Goal: Information Seeking & Learning: Check status

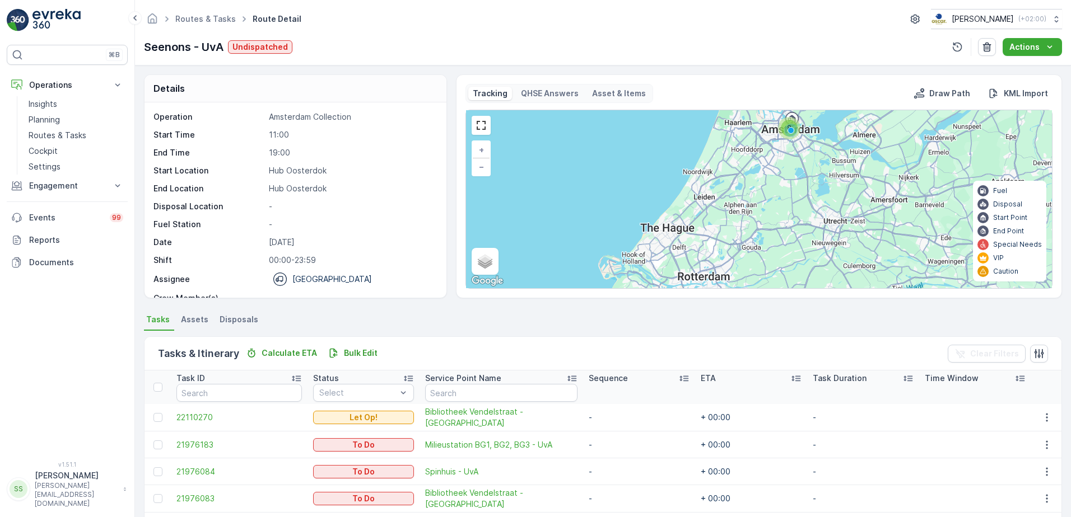
scroll to position [150, 0]
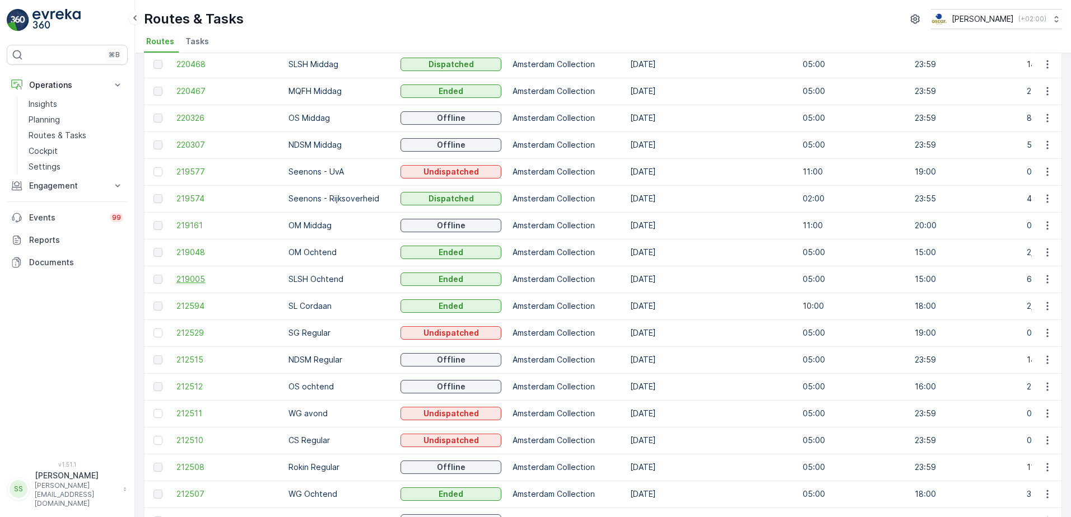
scroll to position [177, 0]
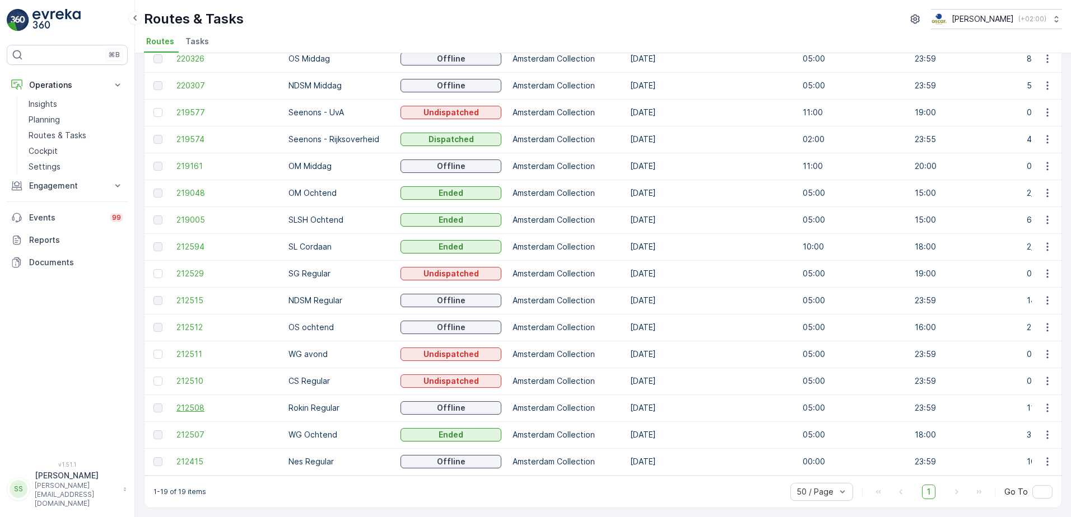
click at [188, 403] on span "212508" at bounding box center [226, 408] width 101 height 11
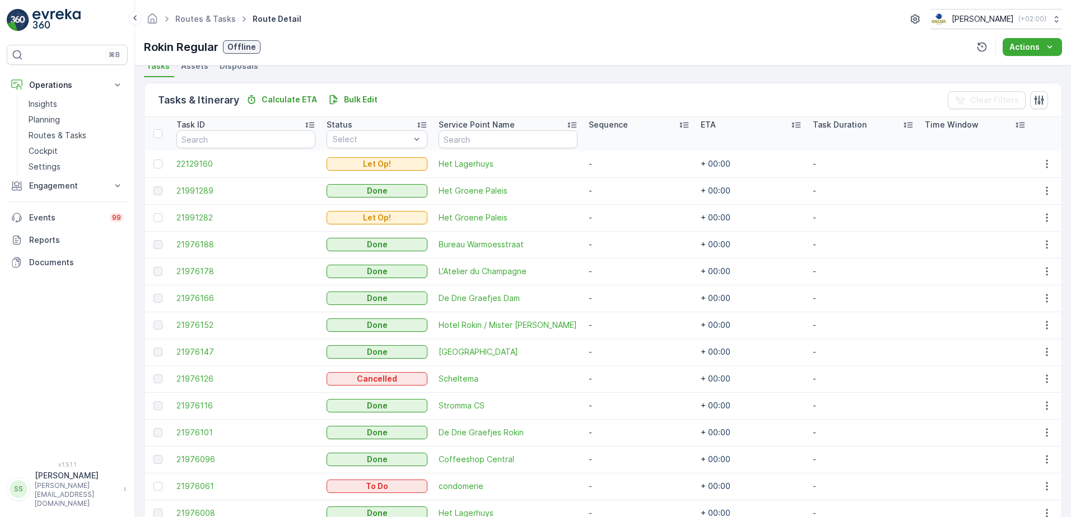
scroll to position [391, 0]
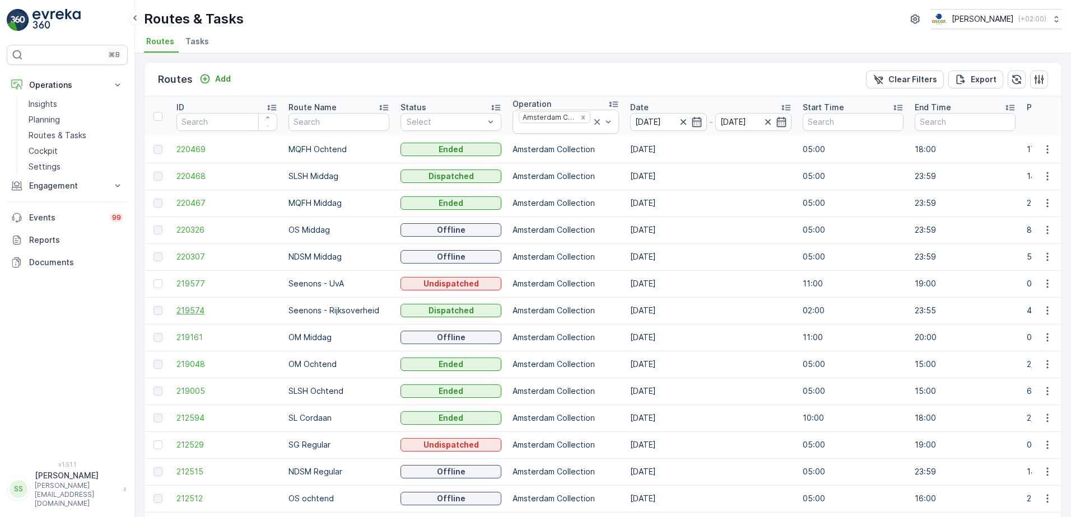
scroll to position [112, 0]
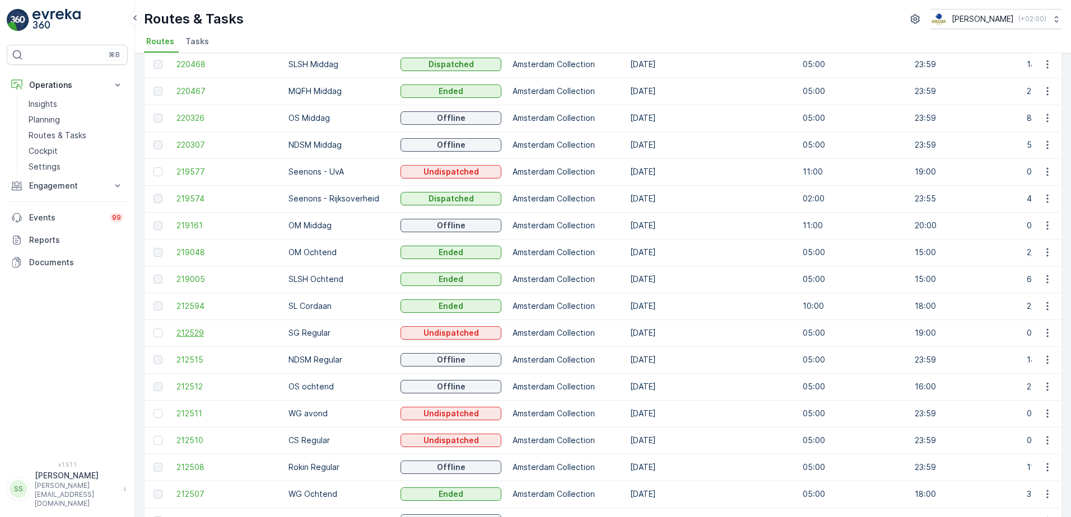
click at [189, 337] on span "212529" at bounding box center [226, 333] width 101 height 11
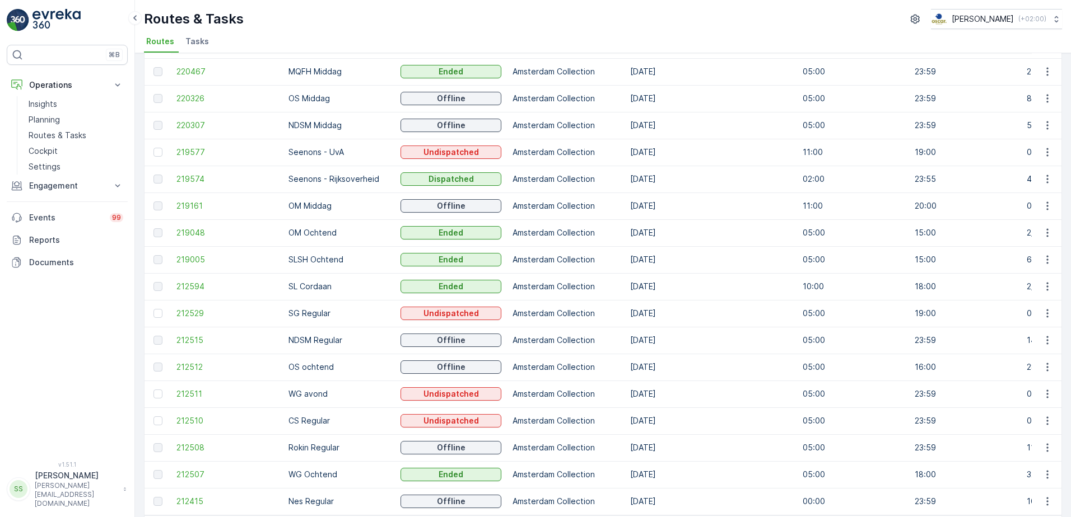
scroll to position [112, 0]
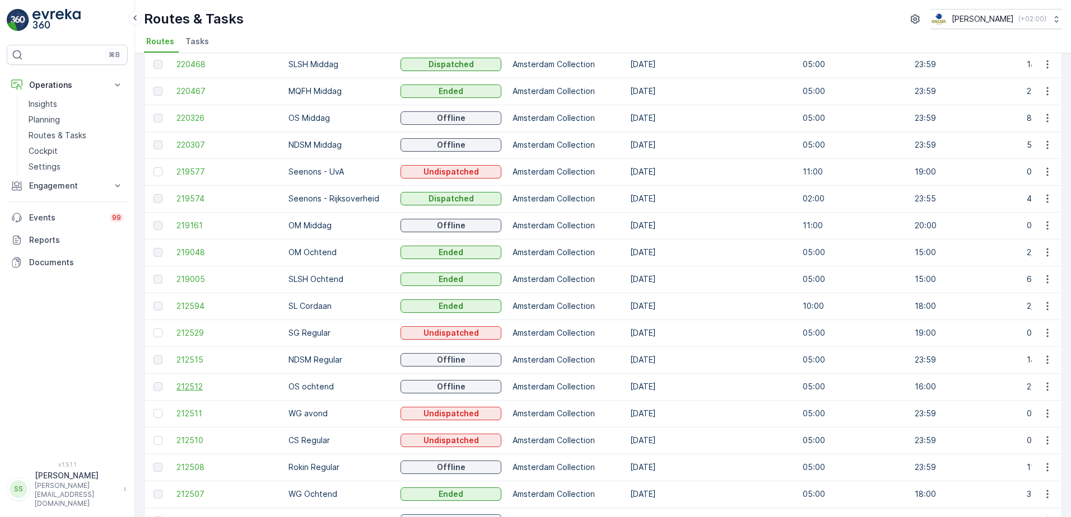
click at [188, 384] on span "212512" at bounding box center [226, 386] width 101 height 11
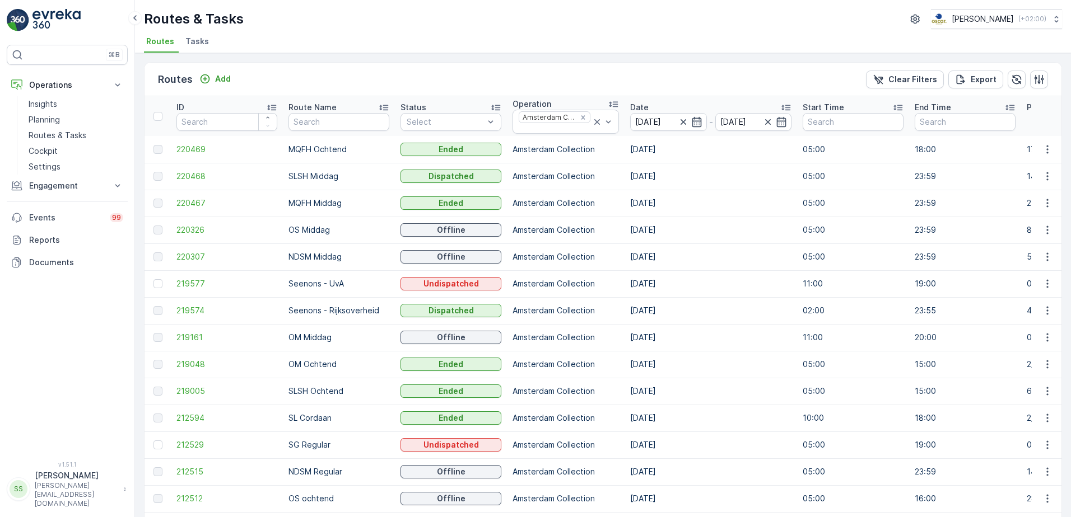
click at [368, 70] on div "Routes Add Clear Filters Export" at bounding box center [602, 80] width 917 height 34
click at [201, 232] on span "220326" at bounding box center [226, 230] width 101 height 11
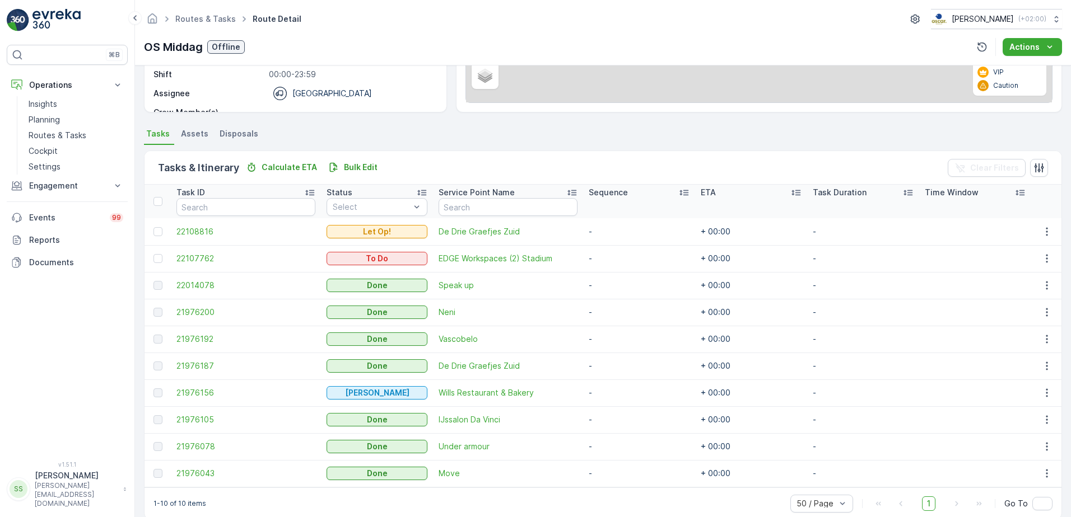
scroll to position [203, 0]
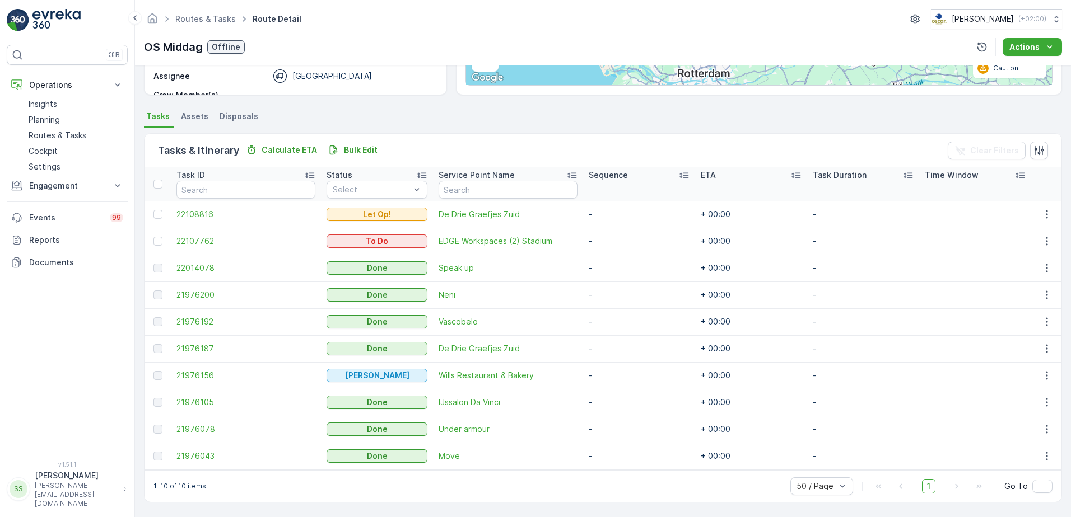
click at [414, 109] on ul "Tasks Assets Disposals" at bounding box center [603, 118] width 918 height 19
click at [420, 108] on div "Details Operation Amsterdam Collection Start Time 05:00 End Time 23:59 Start Lo…" at bounding box center [603, 292] width 936 height 452
click at [345, 114] on ul "Tasks Assets Disposals" at bounding box center [603, 118] width 918 height 19
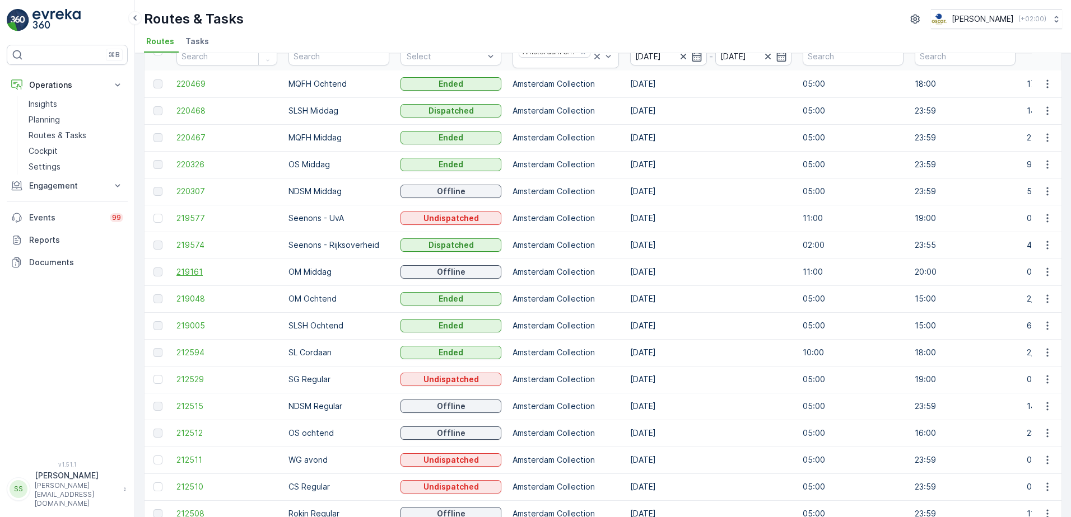
scroll to position [177, 0]
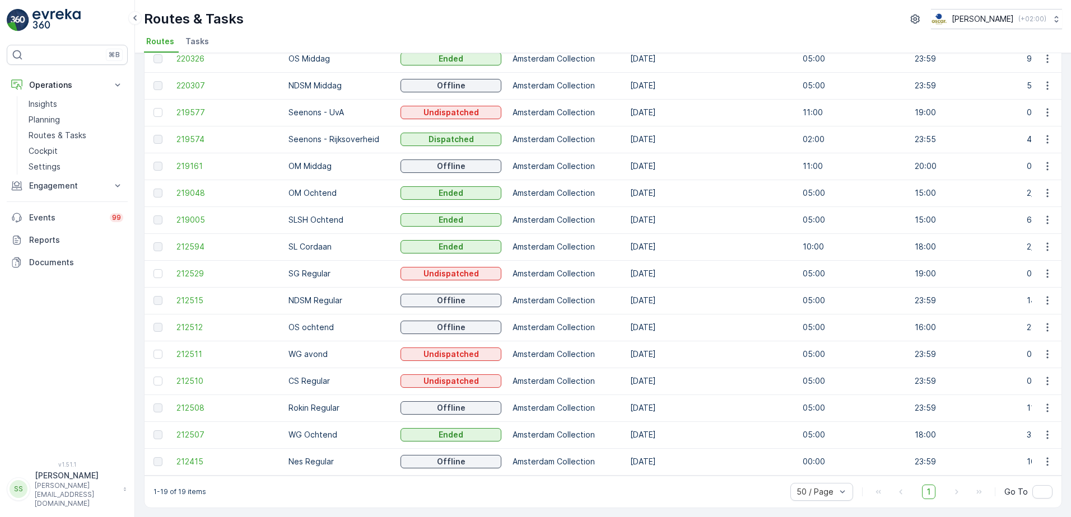
click at [311, 324] on p "OS ochtend" at bounding box center [338, 327] width 101 height 11
drag, startPoint x: 311, startPoint y: 324, endPoint x: 257, endPoint y: 323, distance: 54.3
click at [257, 323] on span "212512" at bounding box center [226, 327] width 101 height 11
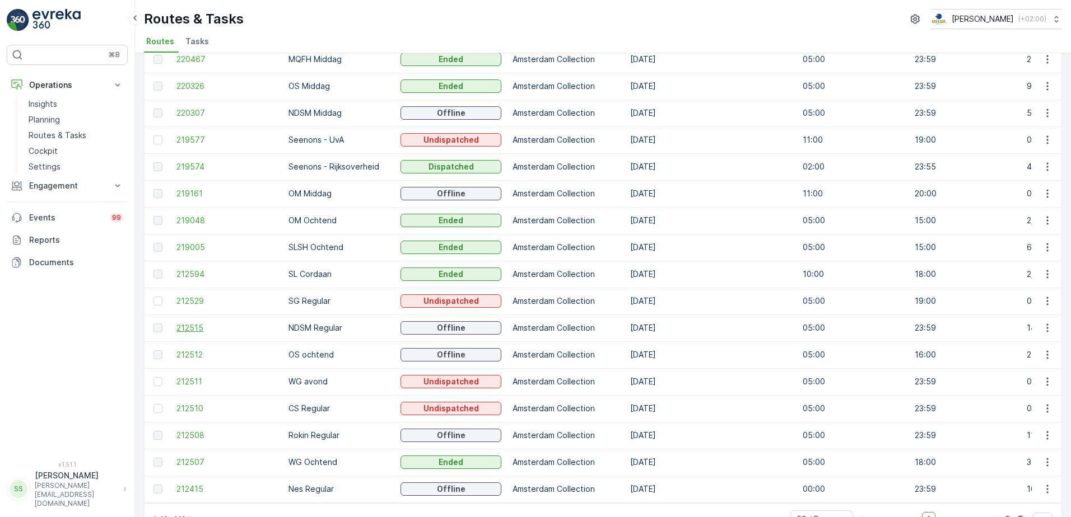
scroll to position [177, 0]
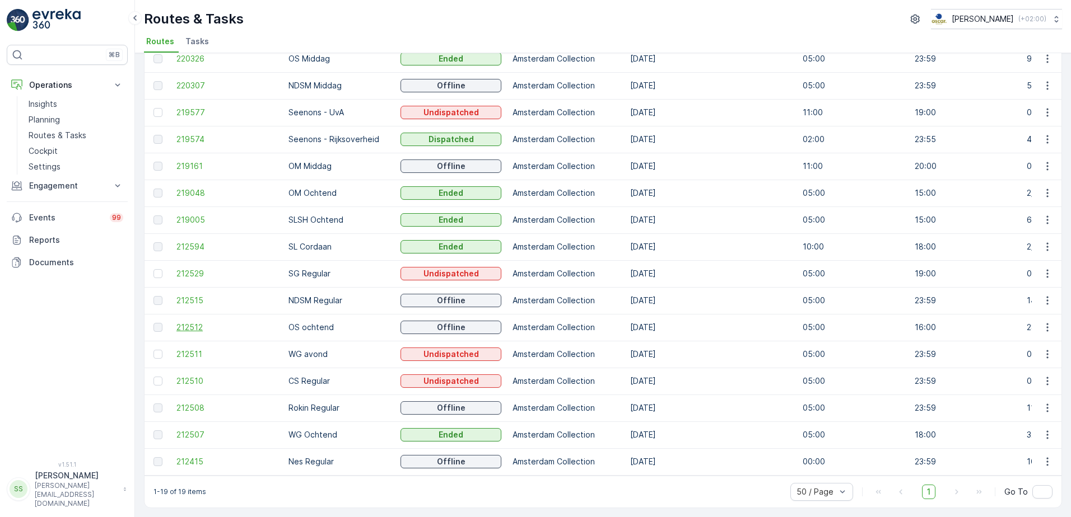
click at [189, 322] on span "212512" at bounding box center [226, 327] width 101 height 11
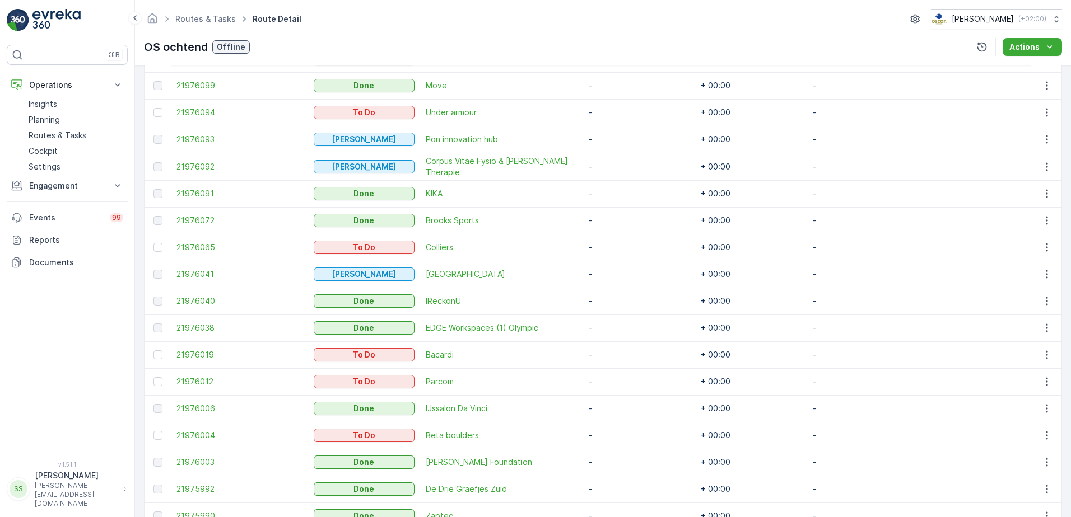
scroll to position [672, 0]
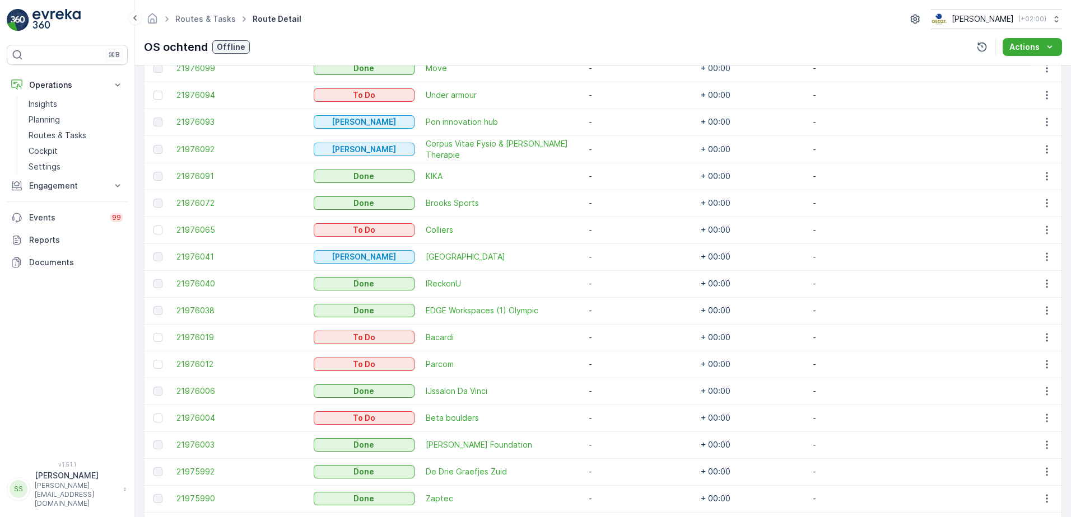
click at [106, 26] on link at bounding box center [67, 20] width 121 height 22
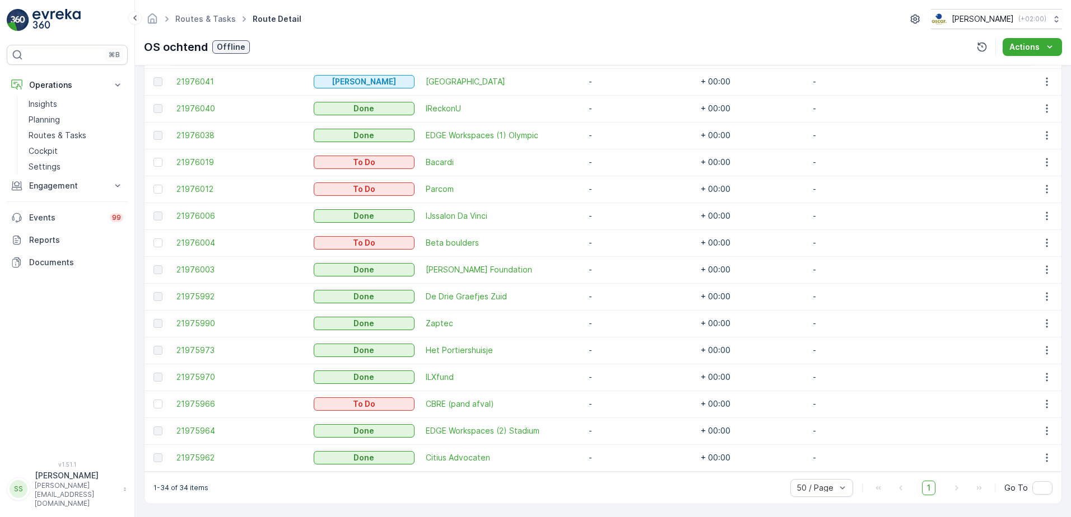
scroll to position [848, 0]
click at [137, 88] on div "Details Operation Amsterdam Collection Start Time 05:00 End Time 16:00 Start Lo…" at bounding box center [603, 292] width 936 height 452
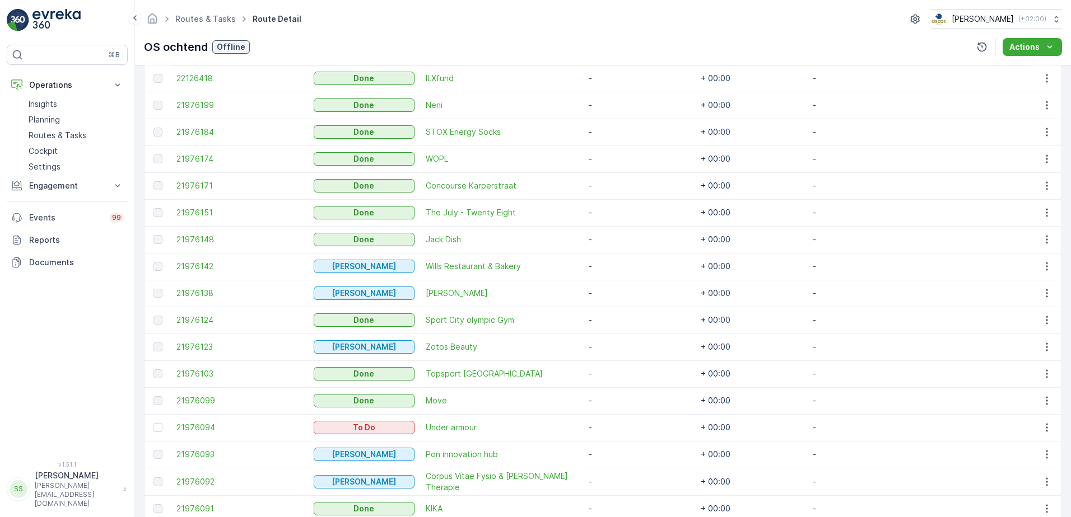
scroll to position [342, 0]
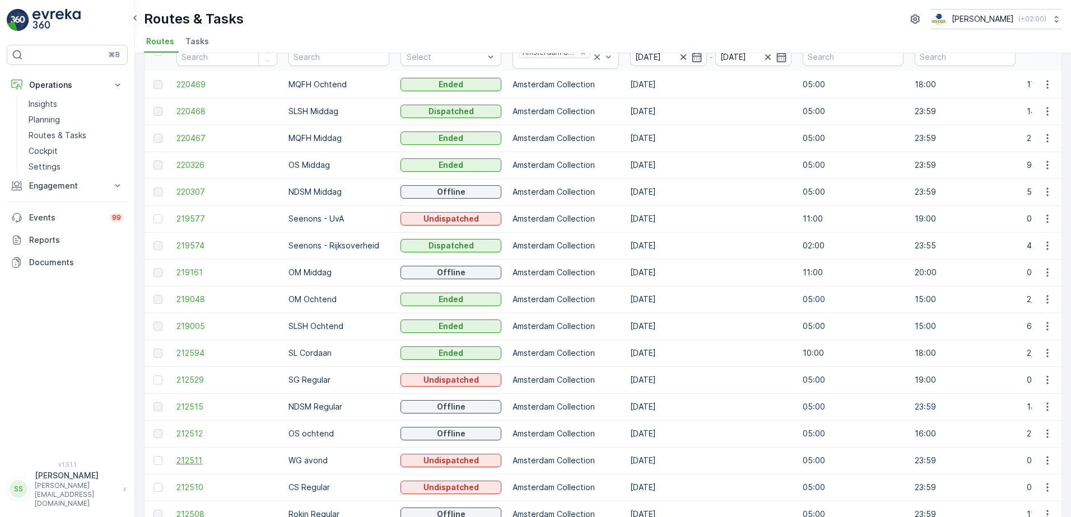
scroll to position [9, 0]
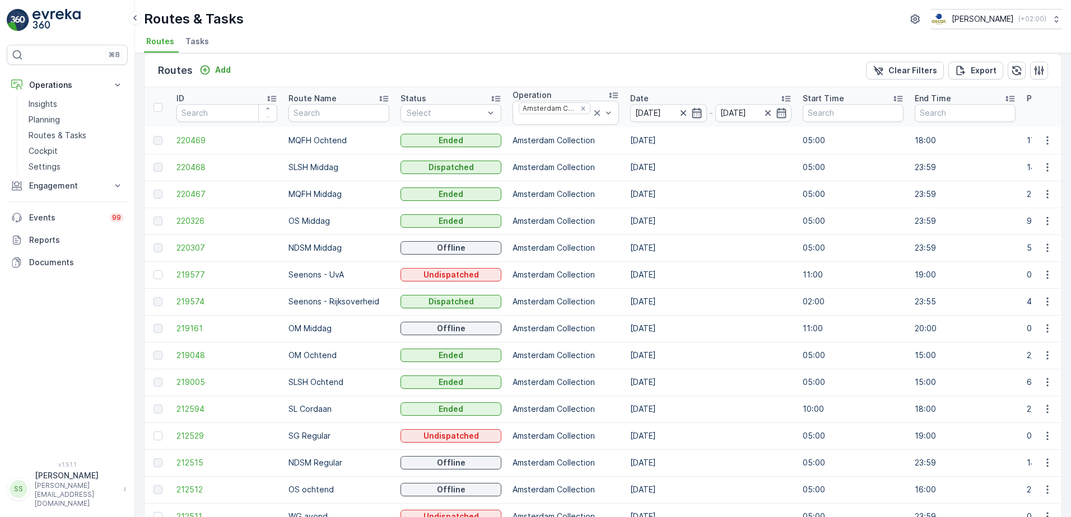
click at [305, 221] on p "OS Middag" at bounding box center [338, 221] width 101 height 11
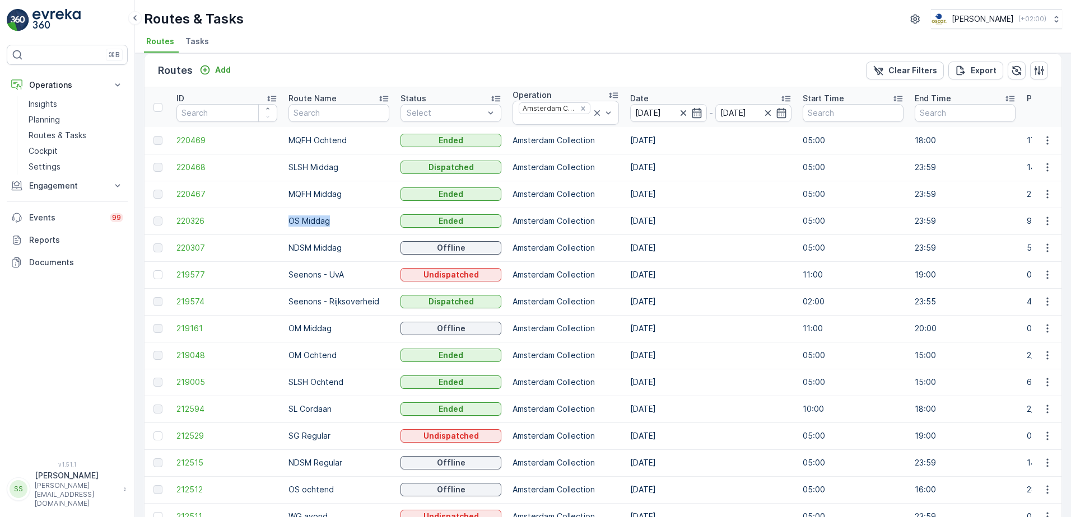
click at [313, 230] on td "OS Middag" at bounding box center [339, 221] width 112 height 27
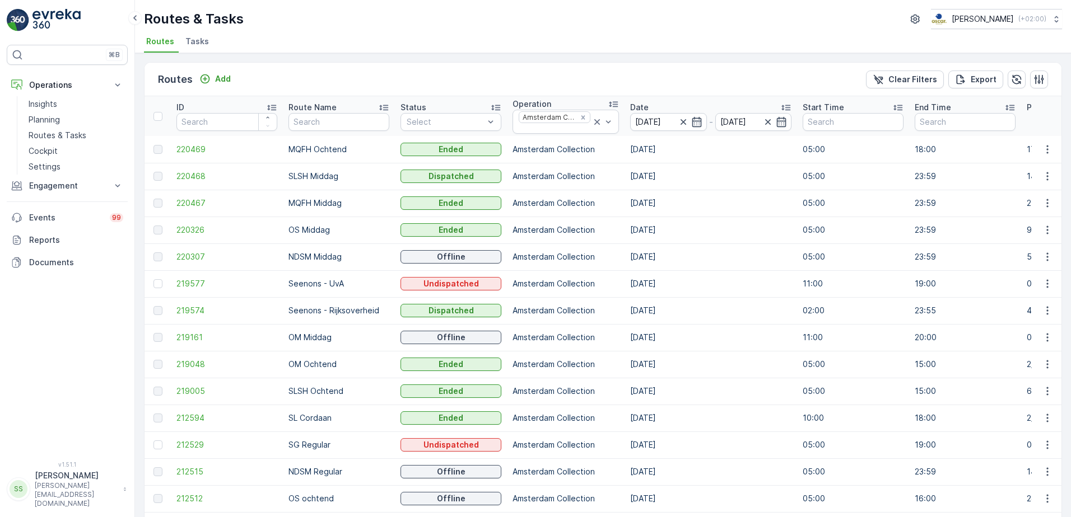
click at [305, 448] on p "SG Regular" at bounding box center [338, 445] width 101 height 11
click at [305, 447] on p "SG Regular" at bounding box center [338, 445] width 101 height 11
drag, startPoint x: 305, startPoint y: 447, endPoint x: 290, endPoint y: 445, distance: 14.8
click at [290, 445] on p "SG Regular" at bounding box center [338, 445] width 101 height 11
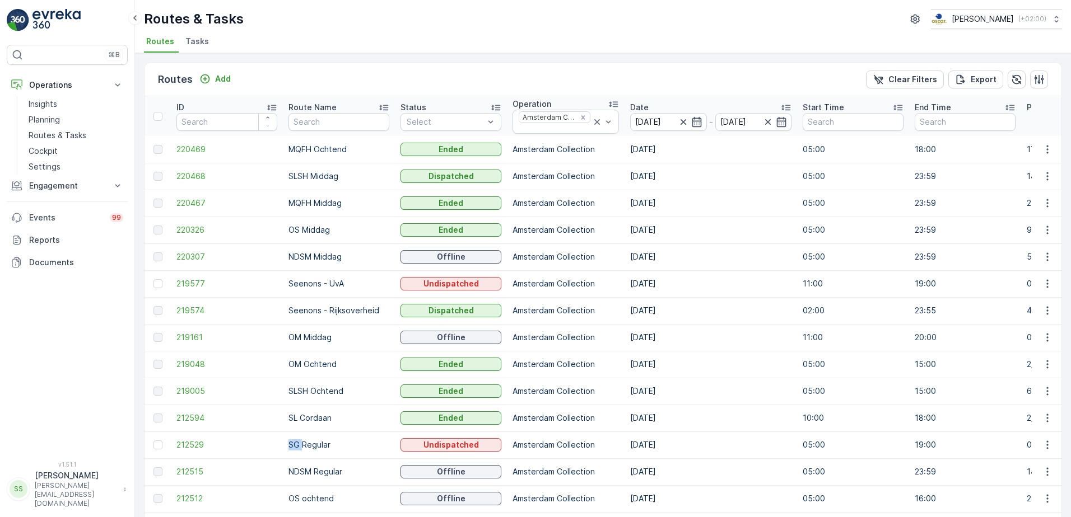
click at [290, 445] on p "SG Regular" at bounding box center [338, 445] width 101 height 11
click at [292, 445] on p "SG Regular" at bounding box center [338, 445] width 101 height 11
drag, startPoint x: 292, startPoint y: 445, endPoint x: 315, endPoint y: 442, distance: 23.1
click at [315, 442] on p "SG Regular" at bounding box center [338, 445] width 101 height 11
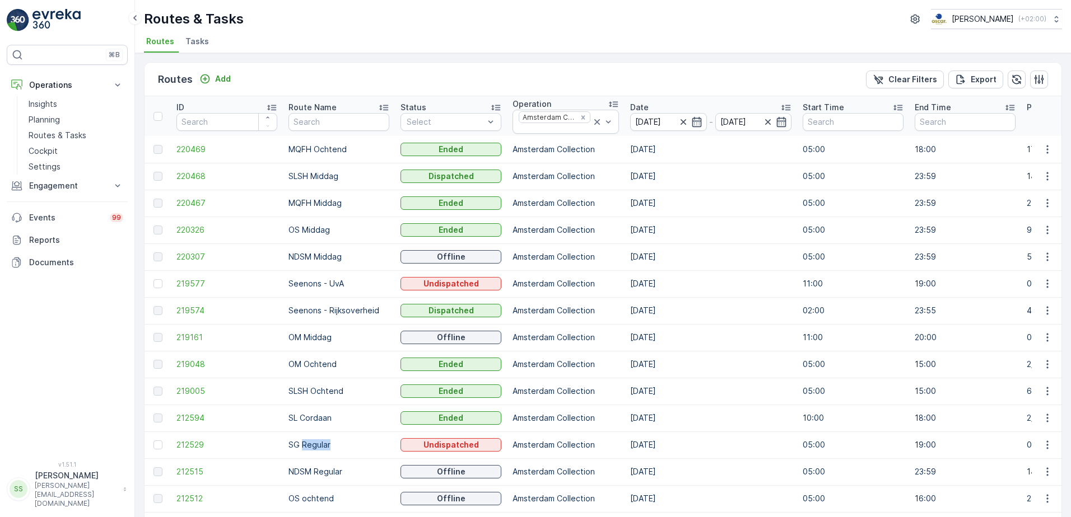
click at [315, 442] on p "SG Regular" at bounding box center [338, 445] width 101 height 11
drag, startPoint x: 315, startPoint y: 442, endPoint x: 309, endPoint y: 443, distance: 5.7
click at [309, 443] on p "SG Regular" at bounding box center [338, 445] width 101 height 11
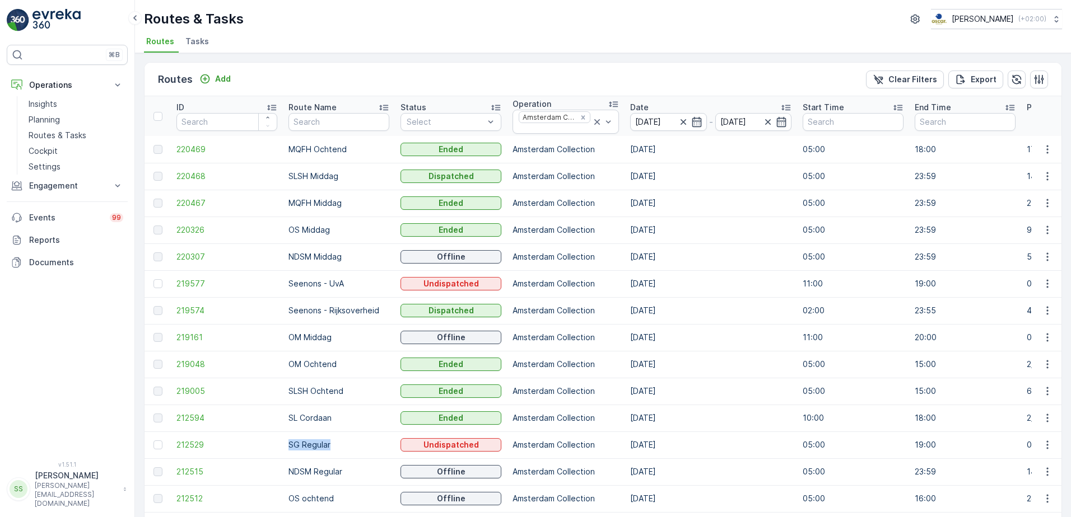
drag, startPoint x: 309, startPoint y: 443, endPoint x: 337, endPoint y: 445, distance: 27.5
click at [337, 445] on p "SG Regular" at bounding box center [338, 445] width 101 height 11
drag, startPoint x: 318, startPoint y: 443, endPoint x: 283, endPoint y: 444, distance: 34.2
click at [283, 444] on td "SG Regular" at bounding box center [339, 445] width 112 height 27
drag, startPoint x: 283, startPoint y: 444, endPoint x: 310, endPoint y: 447, distance: 26.5
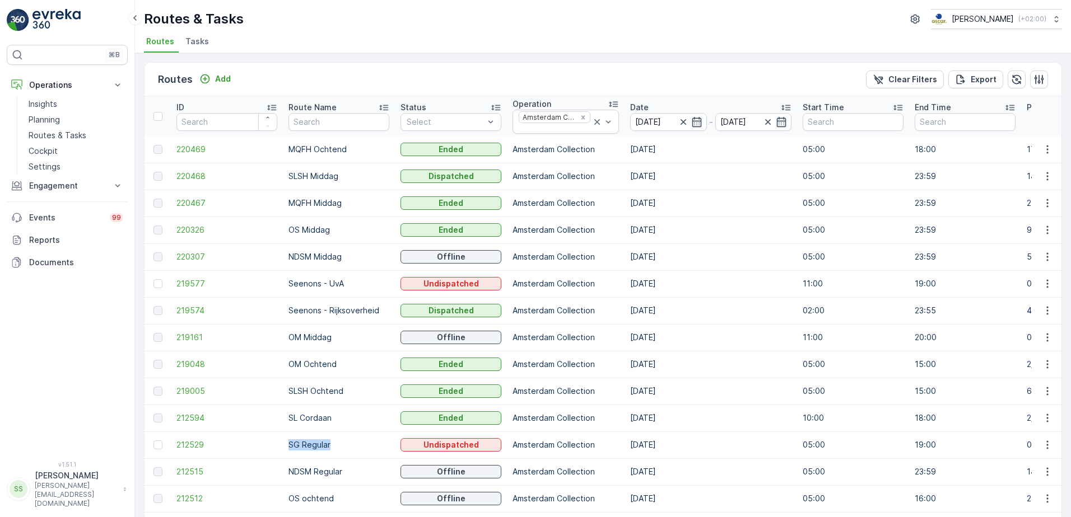
click at [310, 447] on p "SG Regular" at bounding box center [338, 445] width 101 height 11
click at [318, 445] on p "SG Regular" at bounding box center [338, 445] width 101 height 11
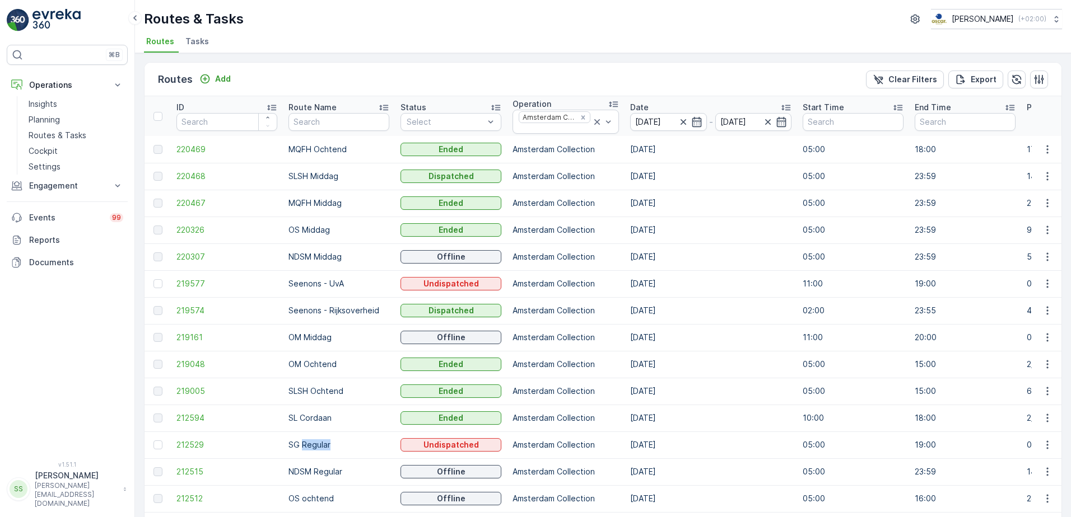
click at [318, 444] on p "SG Regular" at bounding box center [338, 445] width 101 height 11
drag, startPoint x: 318, startPoint y: 444, endPoint x: 340, endPoint y: 444, distance: 23.0
click at [340, 444] on p "SG Regular" at bounding box center [338, 445] width 101 height 11
click at [310, 445] on p "SG Regular" at bounding box center [338, 445] width 101 height 11
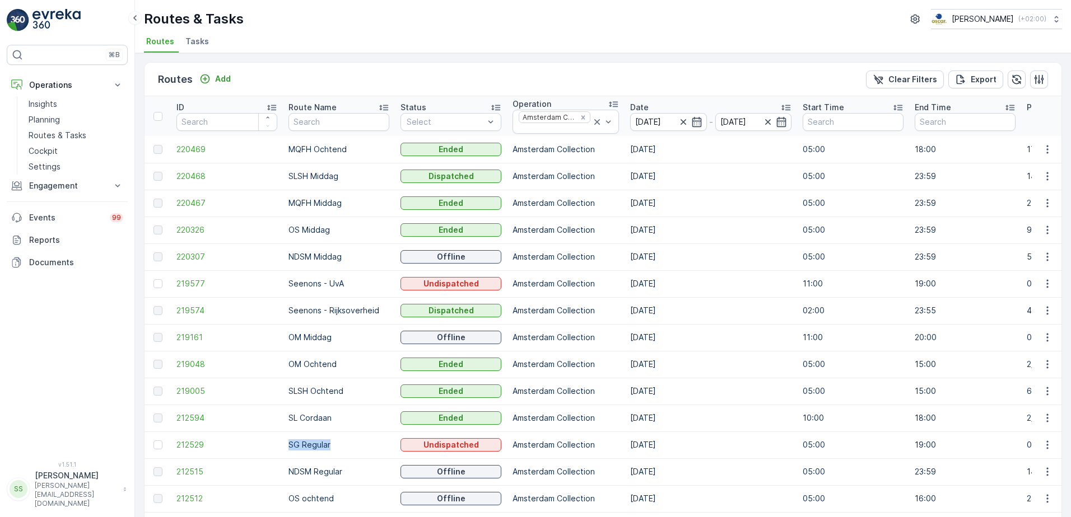
click at [310, 445] on p "SG Regular" at bounding box center [338, 445] width 101 height 11
click at [312, 446] on p "SG Regular" at bounding box center [338, 445] width 101 height 11
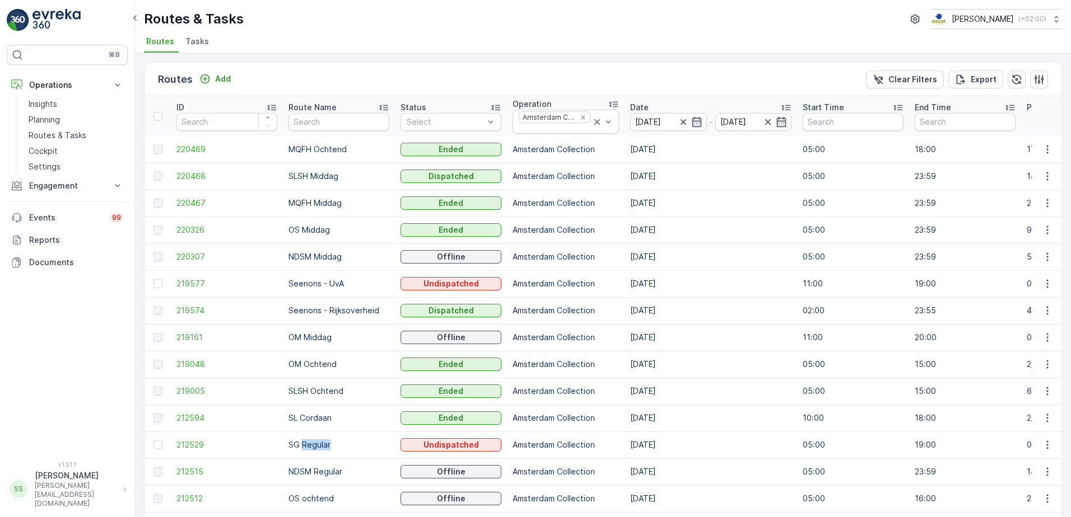
click at [315, 446] on p "SG Regular" at bounding box center [338, 445] width 101 height 11
click at [314, 446] on p "SG Regular" at bounding box center [338, 445] width 101 height 11
click at [312, 414] on p "SL Cordaan" at bounding box center [338, 418] width 101 height 11
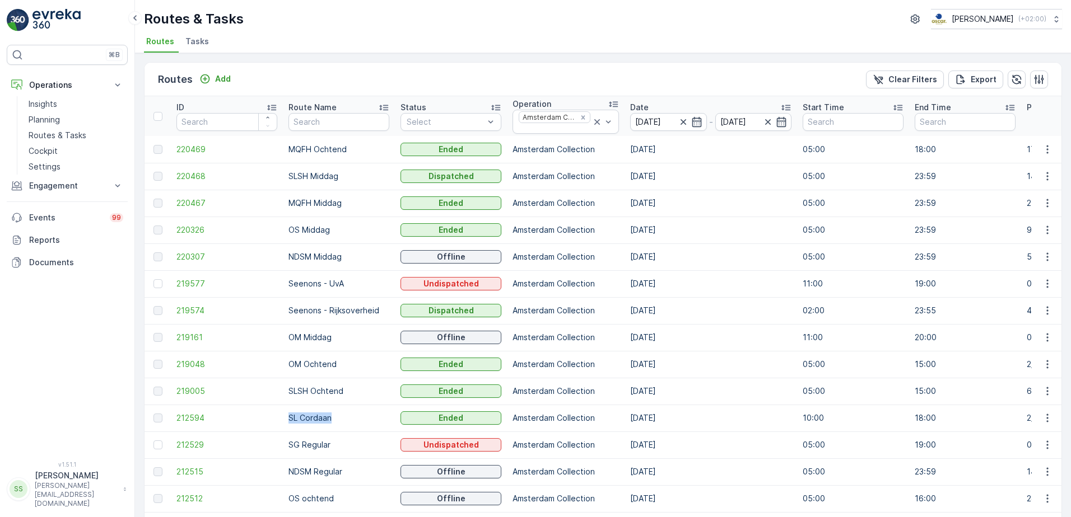
click at [312, 414] on p "SL Cordaan" at bounding box center [338, 418] width 101 height 11
drag, startPoint x: 312, startPoint y: 414, endPoint x: 319, endPoint y: 444, distance: 31.0
click at [319, 444] on p "SG Regular" at bounding box center [338, 445] width 101 height 11
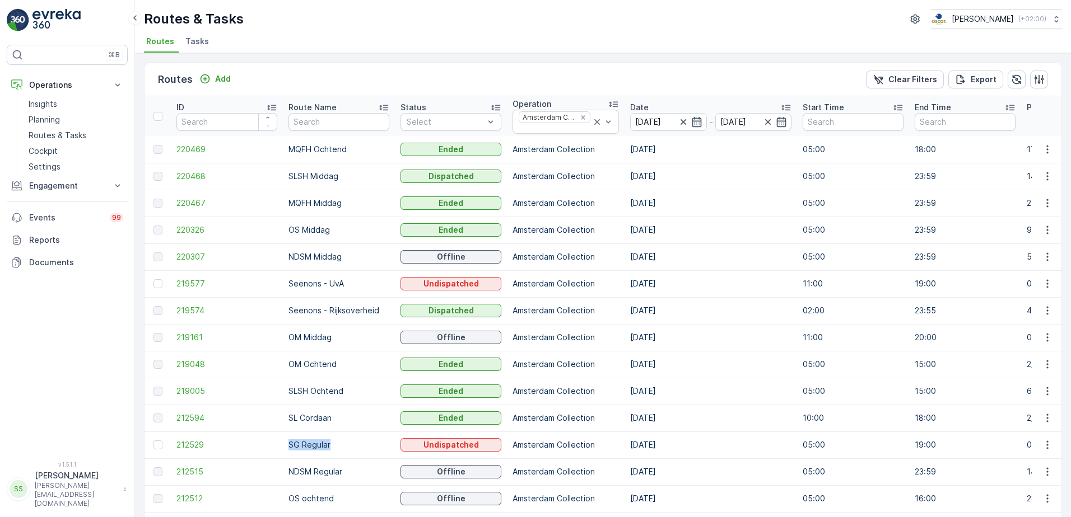
drag, startPoint x: 319, startPoint y: 444, endPoint x: 291, endPoint y: 445, distance: 27.5
click at [291, 445] on p "SG Regular" at bounding box center [338, 445] width 101 height 11
drag, startPoint x: 284, startPoint y: 446, endPoint x: 348, endPoint y: 445, distance: 63.9
click at [348, 445] on td "SG Regular" at bounding box center [339, 445] width 112 height 27
drag, startPoint x: 348, startPoint y: 445, endPoint x: 339, endPoint y: 445, distance: 9.0
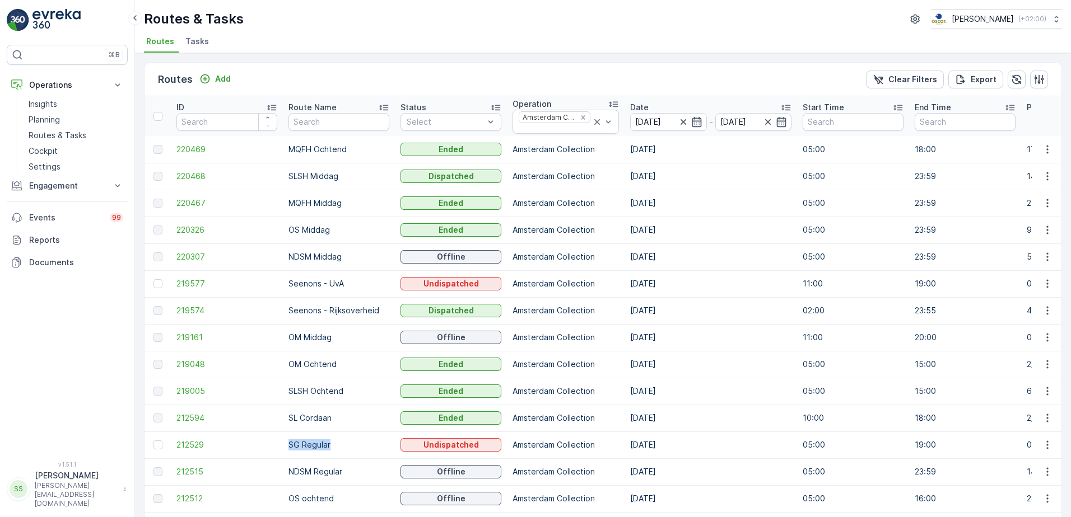
click at [339, 445] on p "SG Regular" at bounding box center [338, 445] width 101 height 11
click at [321, 446] on p "SG Regular" at bounding box center [338, 445] width 101 height 11
drag, startPoint x: 321, startPoint y: 446, endPoint x: 334, endPoint y: 448, distance: 13.5
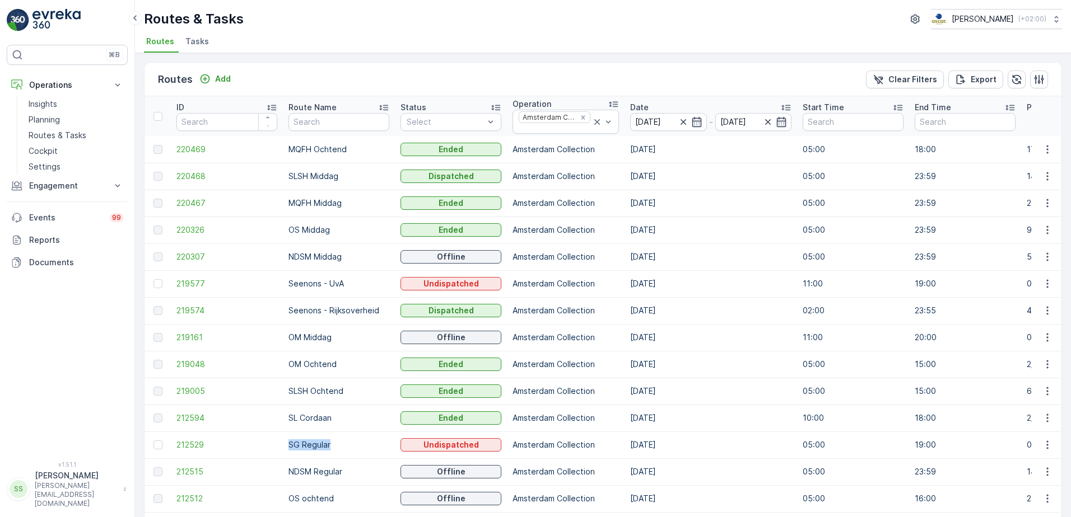
click at [334, 448] on p "SG Regular" at bounding box center [338, 445] width 101 height 11
drag, startPoint x: 287, startPoint y: 445, endPoint x: 327, endPoint y: 446, distance: 39.8
click at [327, 446] on td "SG Regular" at bounding box center [339, 445] width 112 height 27
drag, startPoint x: 327, startPoint y: 446, endPoint x: 295, endPoint y: 447, distance: 32.5
click at [295, 447] on p "SG Regular" at bounding box center [338, 445] width 101 height 11
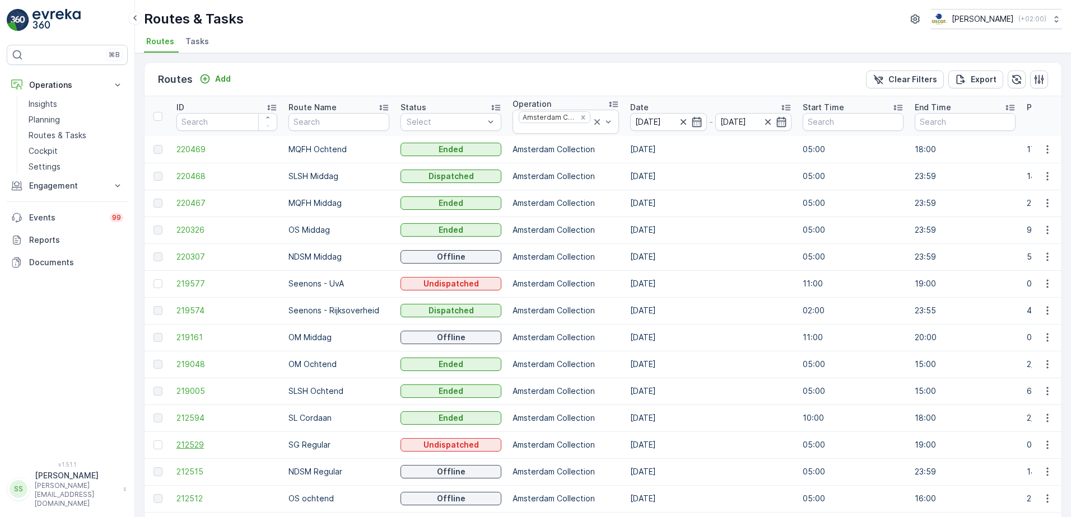
click at [183, 444] on span "212529" at bounding box center [226, 445] width 101 height 11
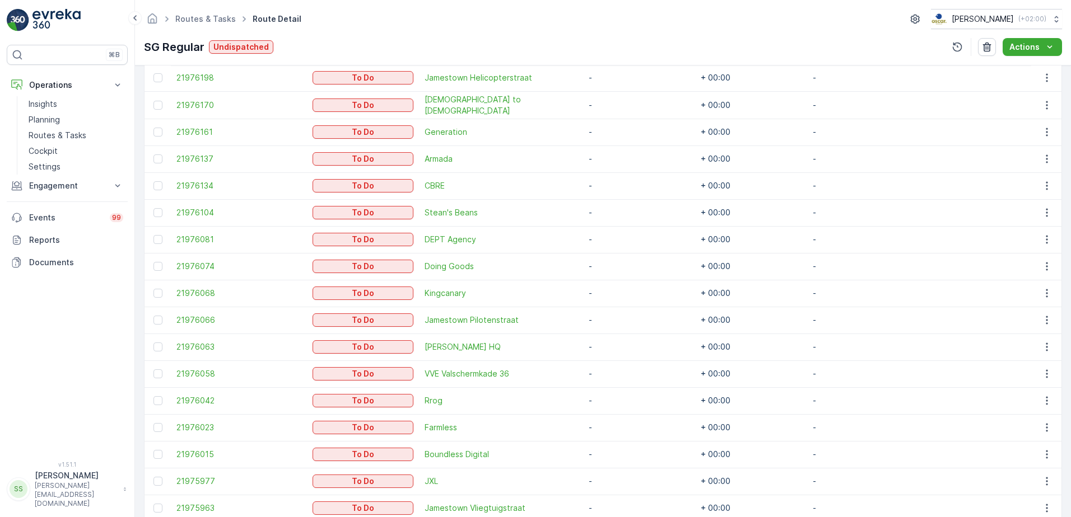
scroll to position [371, 0]
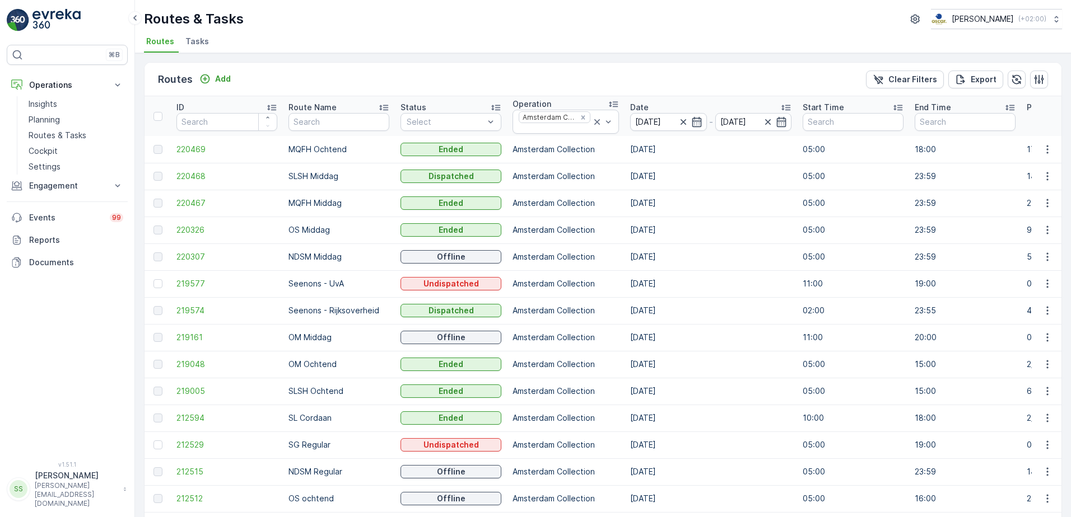
scroll to position [112, 0]
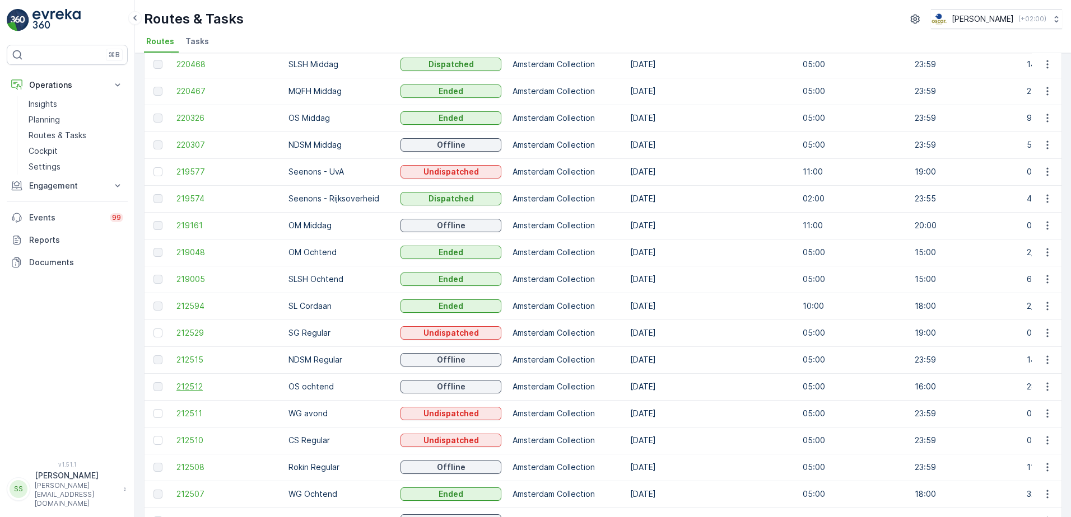
click at [192, 388] on span "212512" at bounding box center [226, 386] width 101 height 11
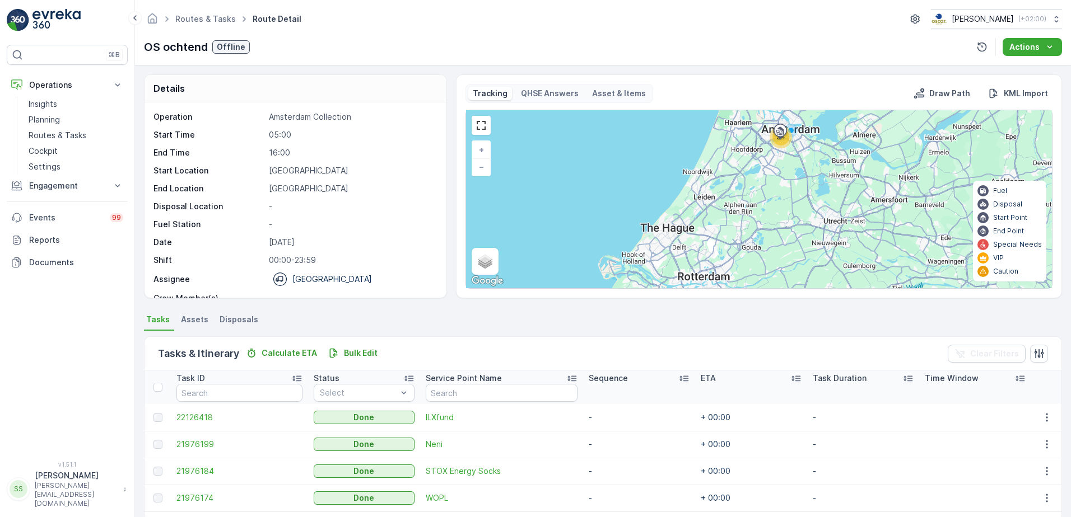
click at [533, 316] on ul "Tasks Assets Disposals" at bounding box center [603, 321] width 918 height 19
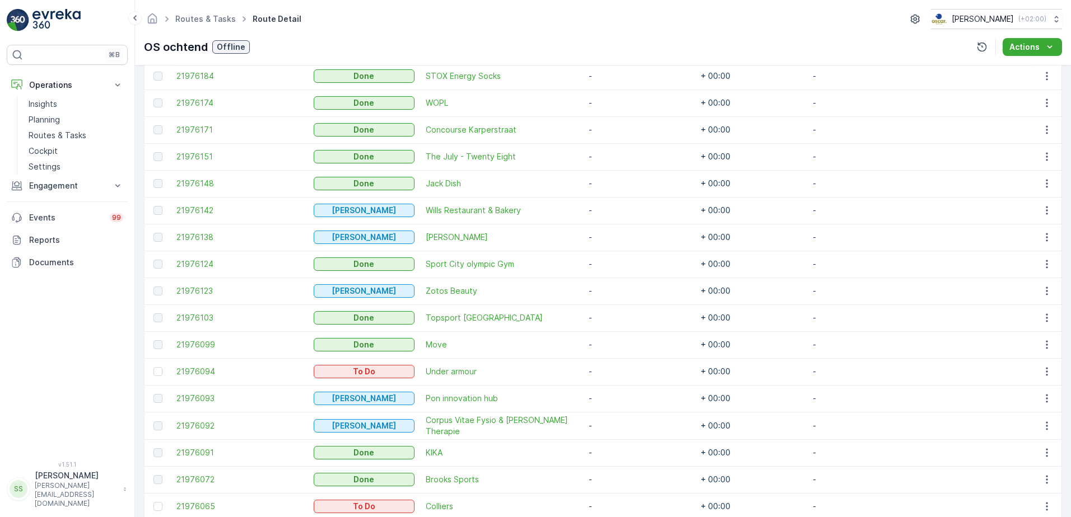
scroll to position [791, 0]
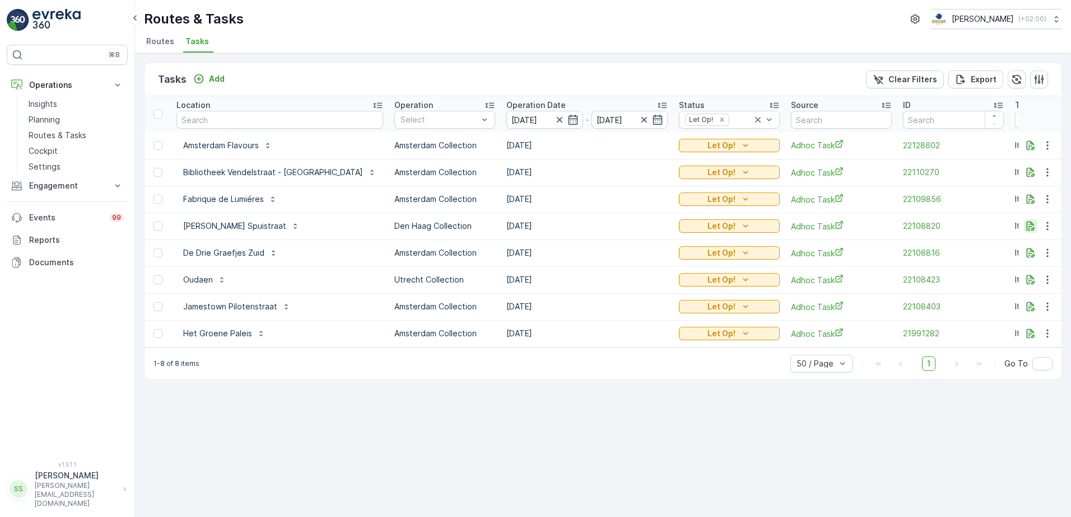
click at [1026, 227] on icon "button" at bounding box center [1030, 226] width 11 height 11
click at [305, 38] on ul "Routes Tasks" at bounding box center [598, 43] width 909 height 19
